Goal: Task Accomplishment & Management: Complete application form

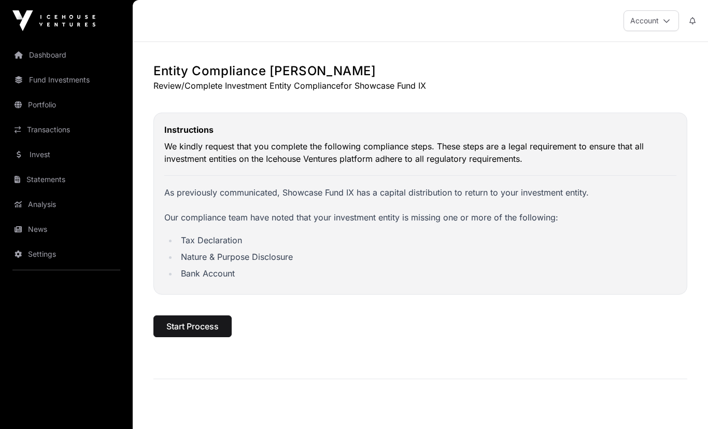
click at [205, 324] on span "Start Process" at bounding box center [192, 326] width 52 height 12
select select
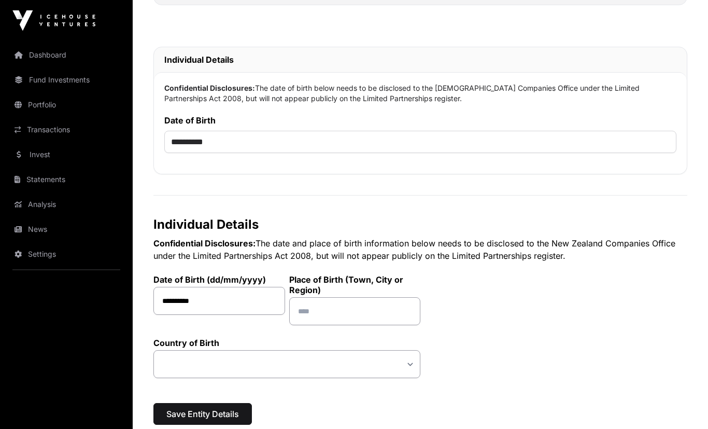
scroll to position [262, 0]
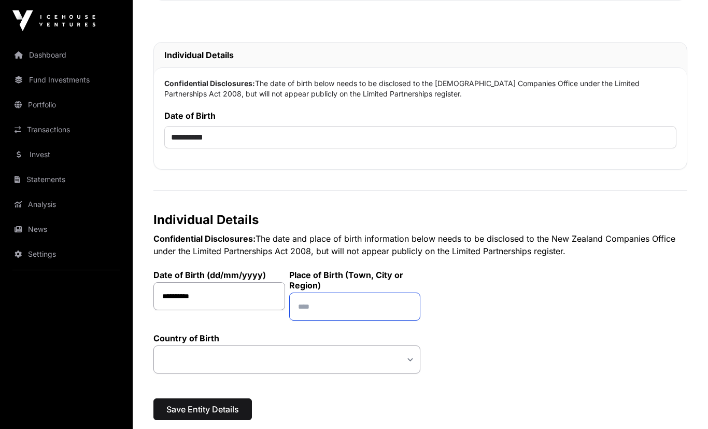
click at [325, 311] on input "text" at bounding box center [355, 307] width 132 height 28
type input "********"
click at [267, 369] on select "**********" at bounding box center [287, 359] width 267 height 28
click at [268, 365] on select "**********" at bounding box center [287, 359] width 267 height 28
select select "*"
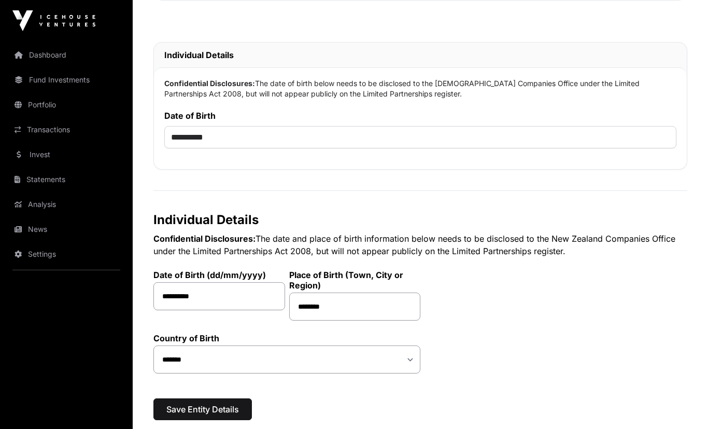
click at [204, 413] on span "Save Entity Details" at bounding box center [202, 409] width 73 height 12
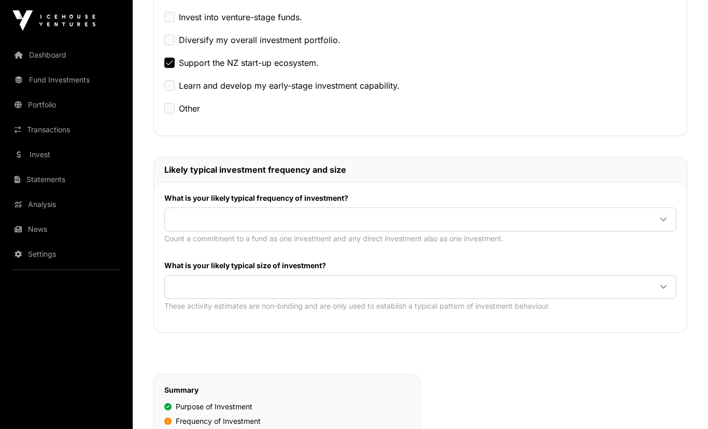
scroll to position [339, 0]
click at [419, 225] on span at bounding box center [408, 219] width 486 height 19
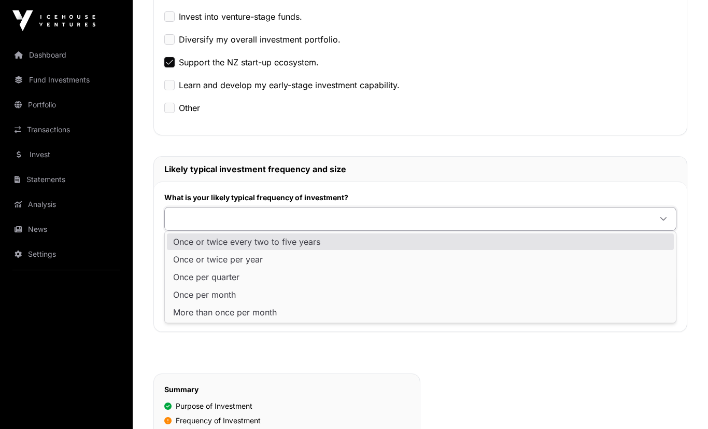
click at [277, 245] on span "Once or twice every two to five years" at bounding box center [246, 242] width 147 height 8
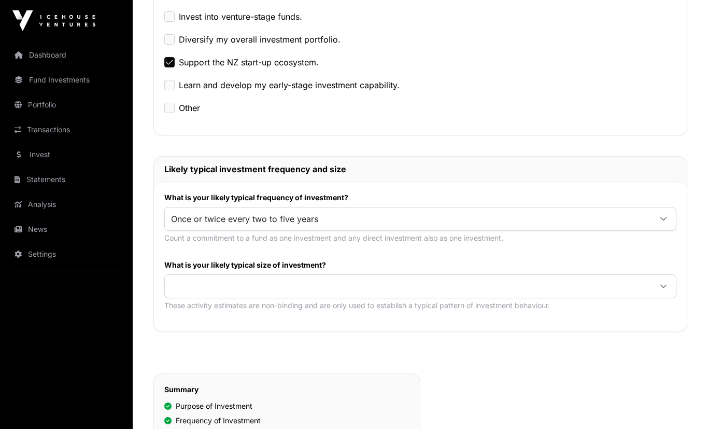
click at [255, 293] on span at bounding box center [408, 286] width 486 height 19
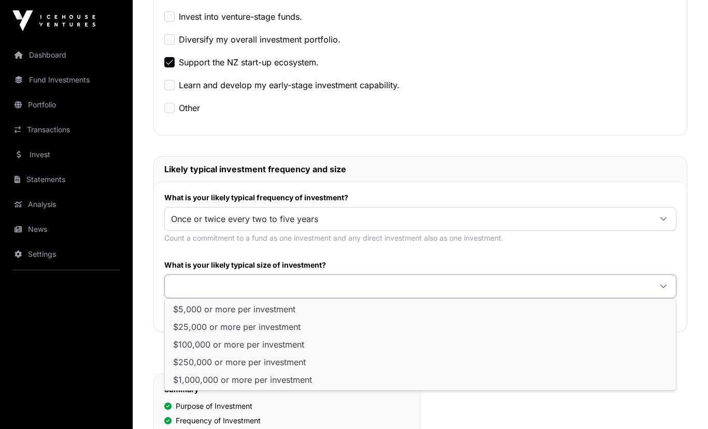
click at [210, 356] on li "$250,000 or more per investment" at bounding box center [420, 362] width 507 height 17
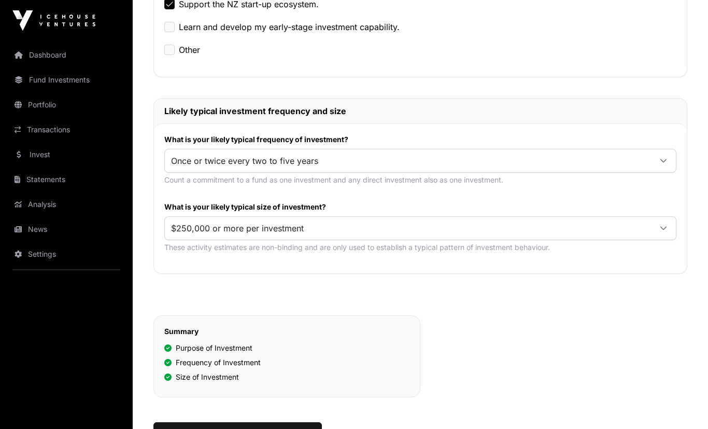
scroll to position [420, 0]
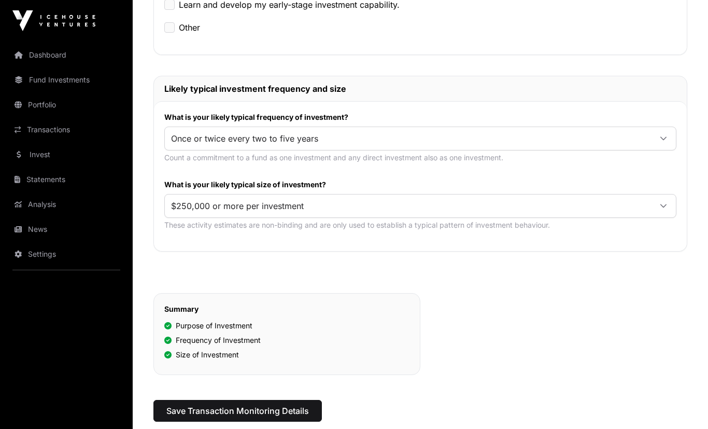
click at [231, 412] on span "Save Transaction Monitoring Details" at bounding box center [237, 411] width 143 height 12
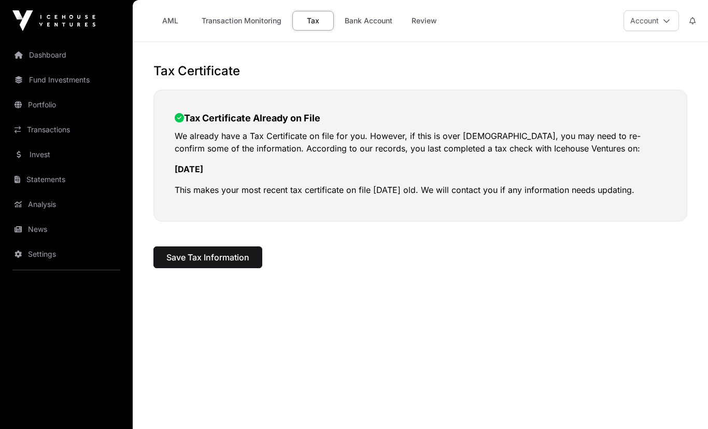
click at [208, 263] on span "Save Tax Information" at bounding box center [207, 257] width 83 height 12
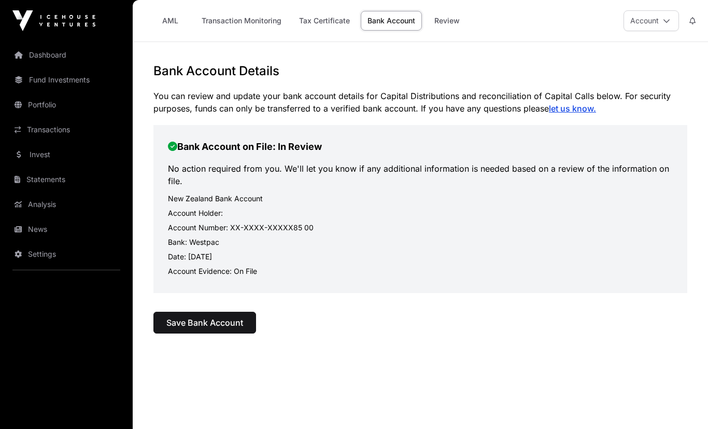
click at [188, 322] on span "Save Bank Account" at bounding box center [204, 322] width 77 height 12
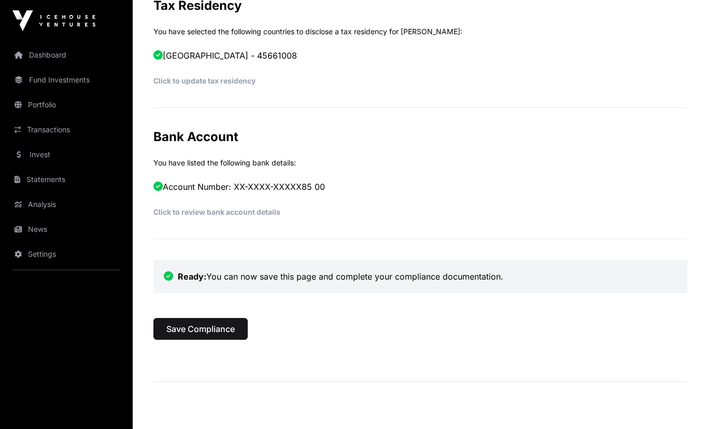
scroll to position [488, 0]
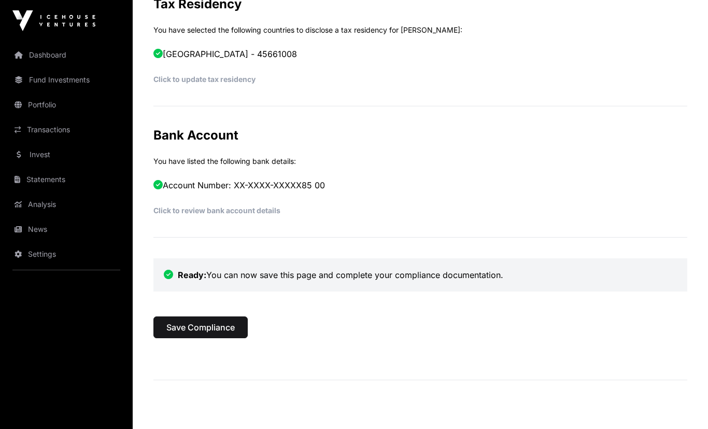
click at [205, 332] on span "Save Compliance" at bounding box center [200, 327] width 68 height 12
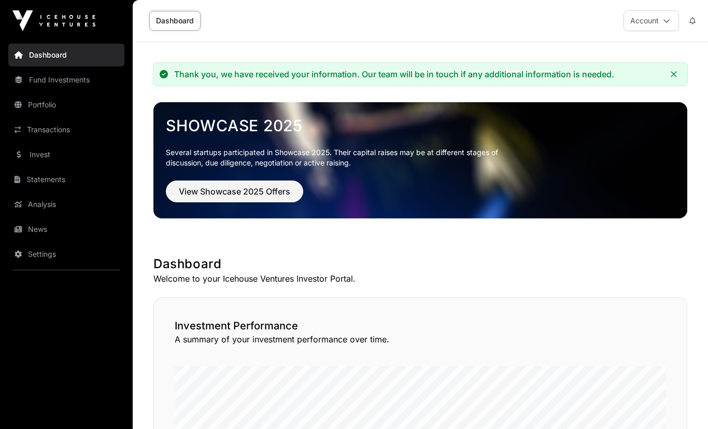
click at [656, 23] on button "Account" at bounding box center [651, 20] width 55 height 21
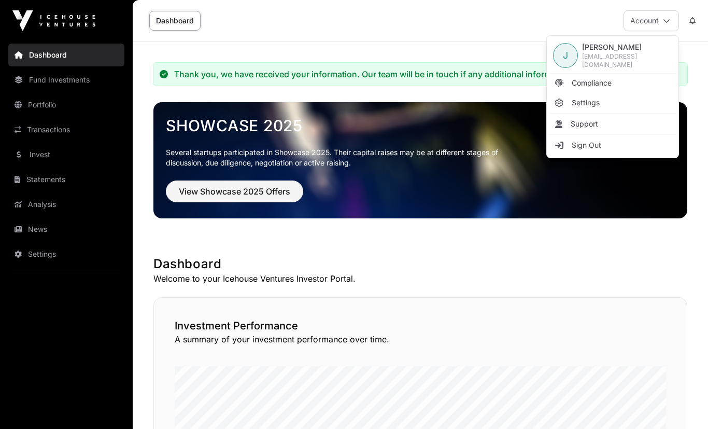
click at [589, 147] on span "Sign Out" at bounding box center [587, 145] width 30 height 10
